Goal: Task Accomplishment & Management: Manage account settings

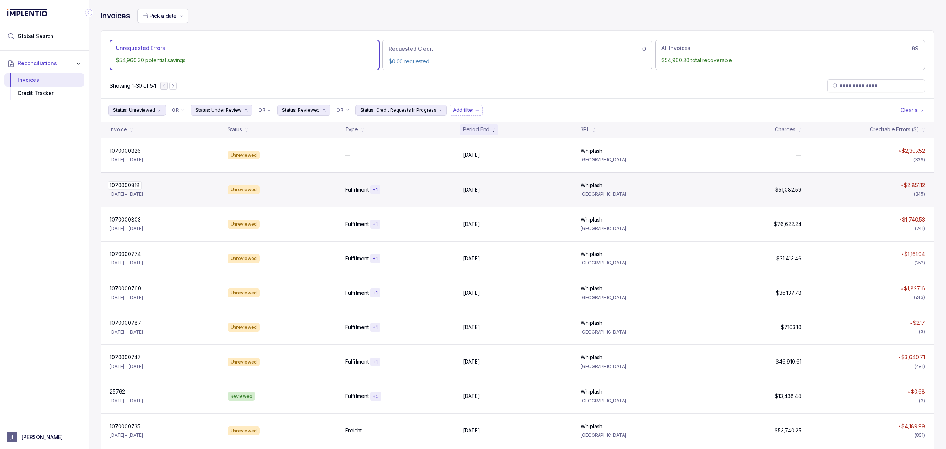
click at [121, 184] on p "1070000818" at bounding box center [125, 185] width 34 height 8
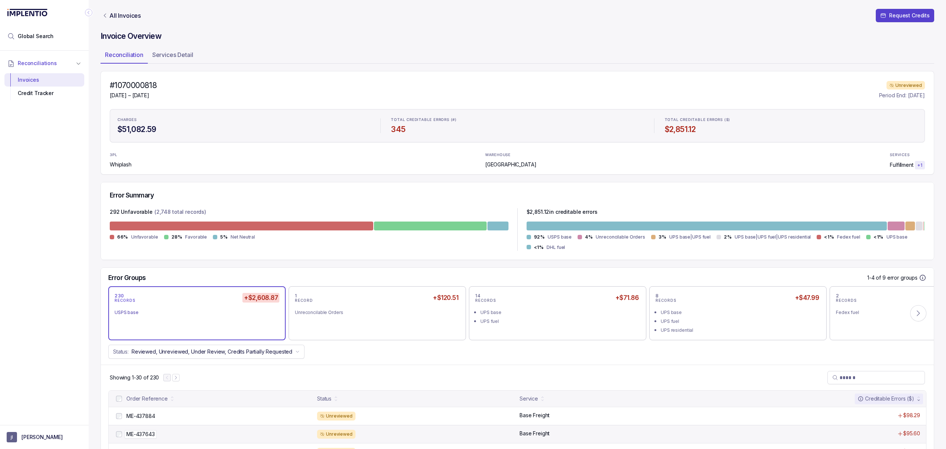
click at [141, 436] on p "ME-437643" at bounding box center [141, 434] width 32 height 8
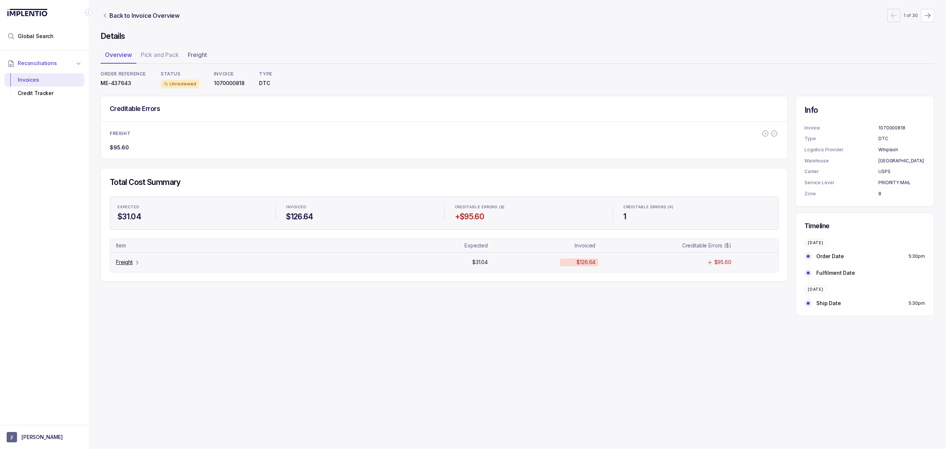
click at [127, 262] on p "Freight" at bounding box center [124, 261] width 17 height 7
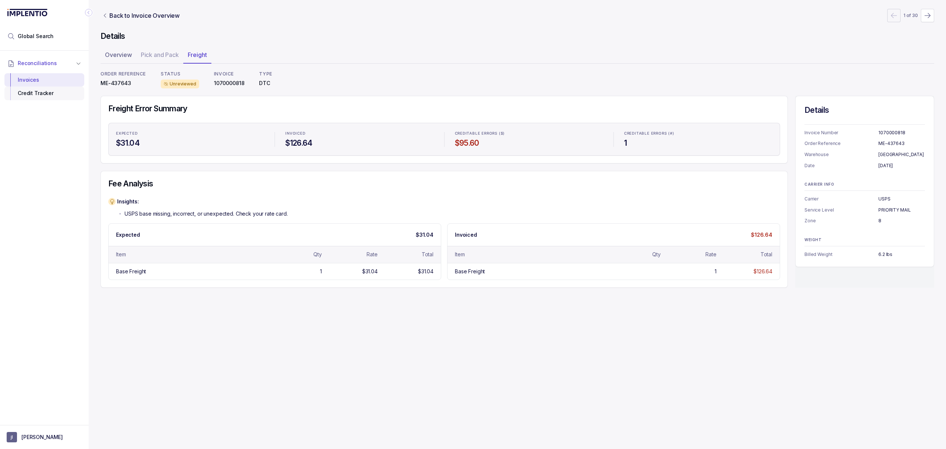
click at [49, 95] on div "Credit Tracker" at bounding box center [44, 92] width 68 height 13
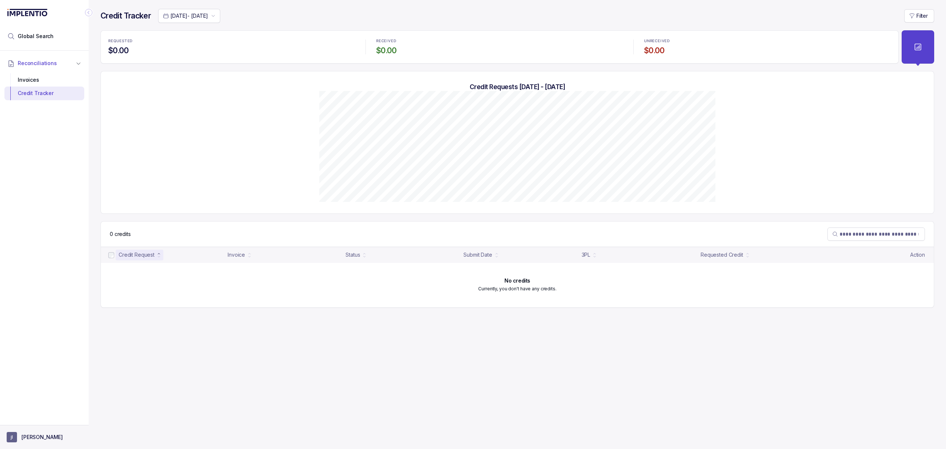
click at [21, 441] on button "[PERSON_NAME]" at bounding box center [44, 437] width 75 height 10
click at [34, 426] on li "Logout" at bounding box center [44, 421] width 76 height 12
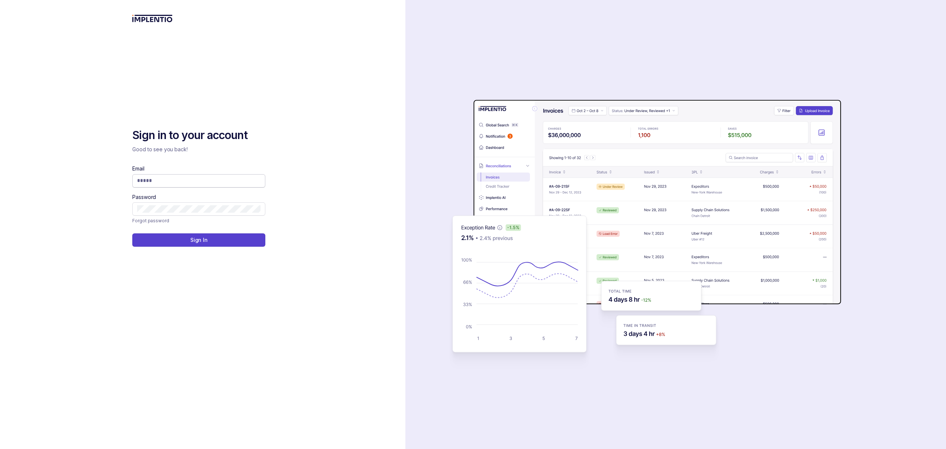
click at [153, 182] on input "Email" at bounding box center [198, 180] width 123 height 7
type input "**********"
